Goal: Find specific page/section: Find specific page/section

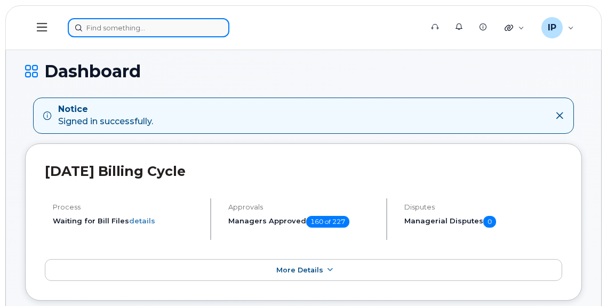
drag, startPoint x: 93, startPoint y: 26, endPoint x: 107, endPoint y: 28, distance: 14.5
click at [93, 26] on input at bounding box center [149, 27] width 162 height 19
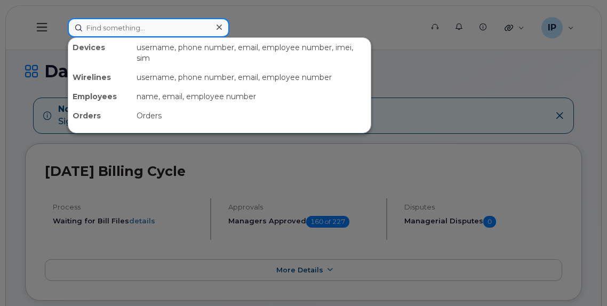
paste input "7808538671"
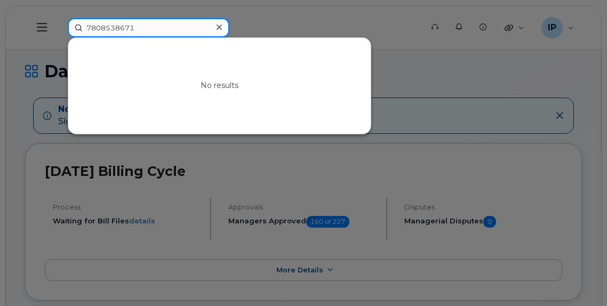
drag, startPoint x: 137, startPoint y: 28, endPoint x: 49, endPoint y: 28, distance: 88.0
click at [59, 28] on div "7808538671 No results" at bounding box center [241, 27] width 365 height 19
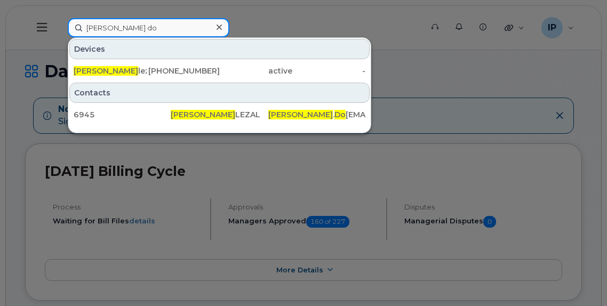
type input "[PERSON_NAME] do"
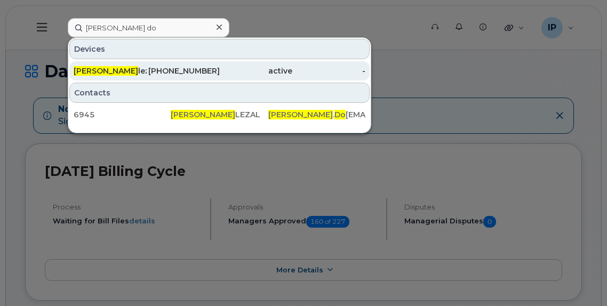
click at [191, 70] on div "[PHONE_NUMBER]" at bounding box center [183, 71] width 73 height 11
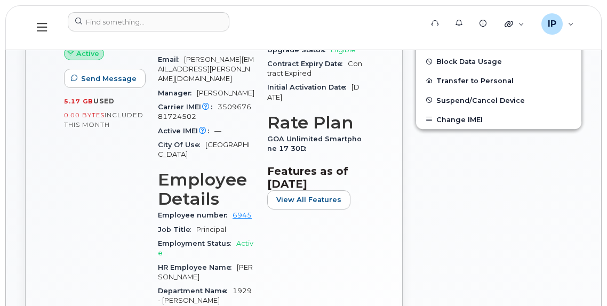
scroll to position [373, 0]
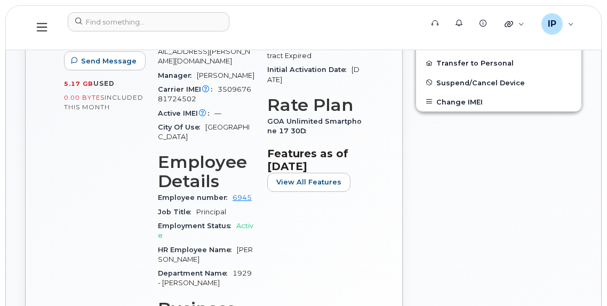
click at [253, 267] on div "Department Name 1929 - [PERSON_NAME]" at bounding box center [206, 279] width 96 height 24
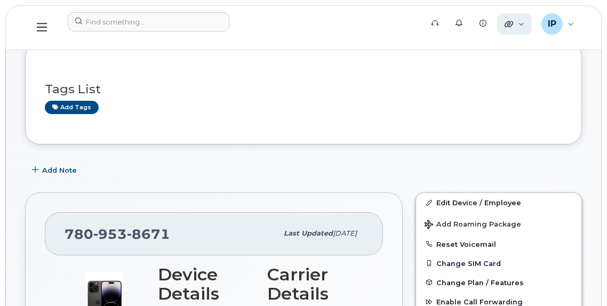
scroll to position [0, 0]
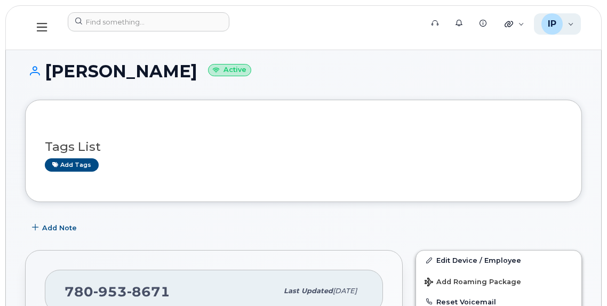
click at [574, 25] on div "IP [PERSON_NAME] Wireless Admin" at bounding box center [557, 23] width 47 height 21
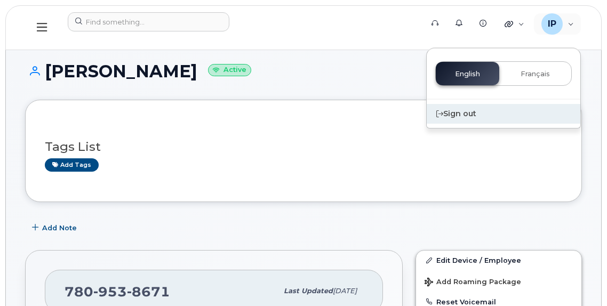
click at [458, 114] on div "Sign out" at bounding box center [503, 114] width 154 height 20
